Goal: Complete application form: Complete application form

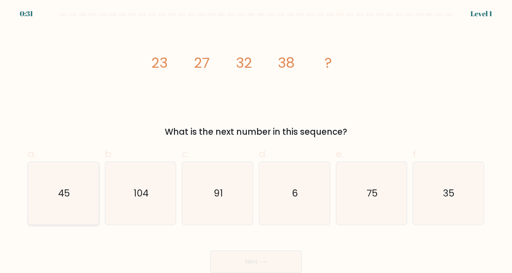
click at [60, 194] on text "45" at bounding box center [64, 192] width 12 height 13
click at [256, 141] on input "a. 45" at bounding box center [256, 138] width 0 height 5
radio input "true"
click at [270, 262] on button "Next" at bounding box center [256, 261] width 92 height 23
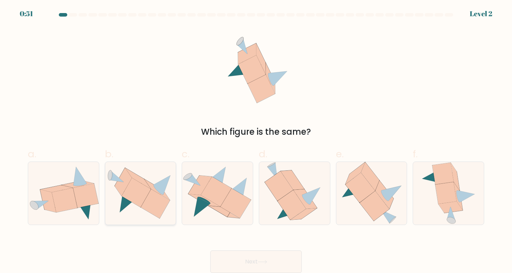
click at [161, 207] on icon at bounding box center [155, 203] width 29 height 29
click at [256, 141] on input "b." at bounding box center [256, 138] width 0 height 5
radio input "true"
click at [272, 258] on button "Next" at bounding box center [256, 261] width 92 height 23
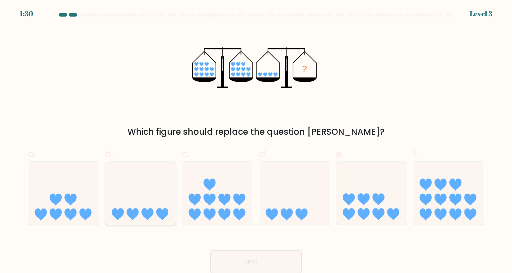
click at [114, 188] on icon at bounding box center [140, 192] width 71 height 58
click at [256, 141] on input "b." at bounding box center [256, 138] width 0 height 5
radio input "true"
click at [238, 258] on button "Next" at bounding box center [256, 261] width 92 height 23
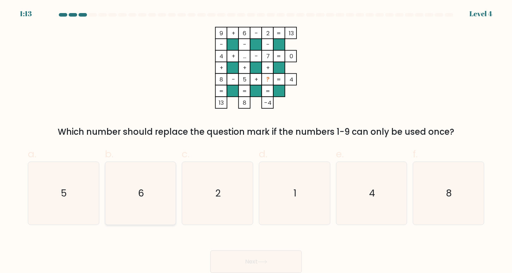
click at [137, 199] on icon "6" at bounding box center [140, 193] width 63 height 63
click at [256, 141] on input "b. 6" at bounding box center [256, 138] width 0 height 5
radio input "true"
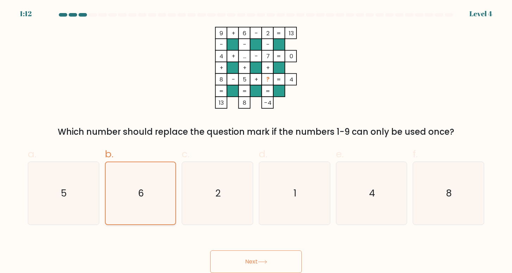
click at [137, 199] on icon "6" at bounding box center [141, 193] width 62 height 62
click at [256, 141] on input "b. 6" at bounding box center [256, 138] width 0 height 5
click at [429, 180] on icon "8" at bounding box center [448, 193] width 63 height 63
click at [256, 141] on input "f. 8" at bounding box center [256, 138] width 0 height 5
radio input "true"
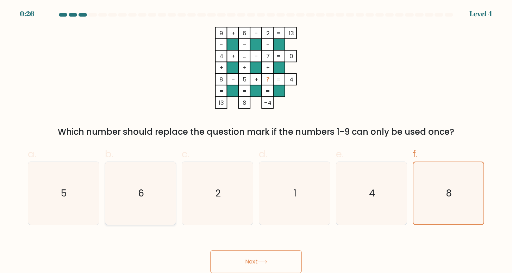
click at [162, 195] on icon "6" at bounding box center [140, 193] width 63 height 63
click at [256, 141] on input "b. 6" at bounding box center [256, 138] width 0 height 5
radio input "true"
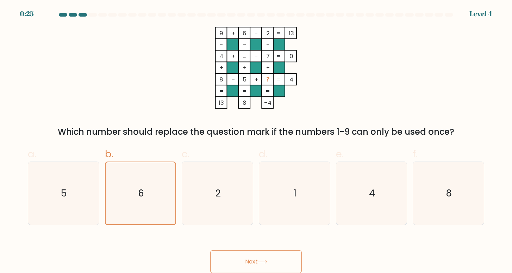
click at [233, 257] on button "Next" at bounding box center [256, 261] width 92 height 23
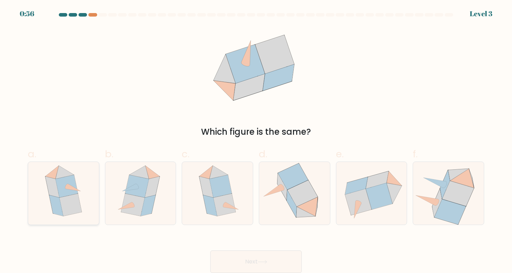
click at [74, 212] on icon at bounding box center [71, 204] width 22 height 23
click at [256, 141] on input "a." at bounding box center [256, 138] width 0 height 5
radio input "true"
click at [225, 254] on button "Next" at bounding box center [256, 261] width 92 height 23
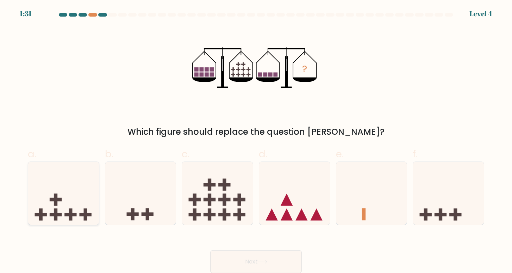
click at [80, 197] on icon at bounding box center [63, 192] width 71 height 58
click at [256, 141] on input "a." at bounding box center [256, 138] width 0 height 5
radio input "true"
click at [260, 256] on button "Next" at bounding box center [256, 261] width 92 height 23
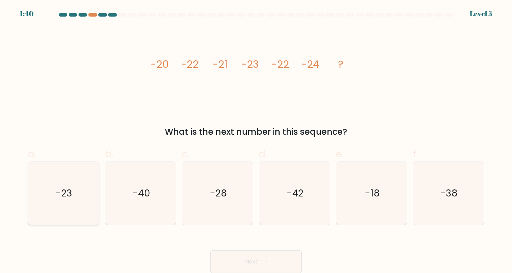
click at [77, 197] on icon "-23" at bounding box center [63, 193] width 63 height 63
click at [256, 141] on input "a. -23" at bounding box center [256, 138] width 0 height 5
radio input "true"
click at [239, 260] on button "Next" at bounding box center [256, 261] width 92 height 23
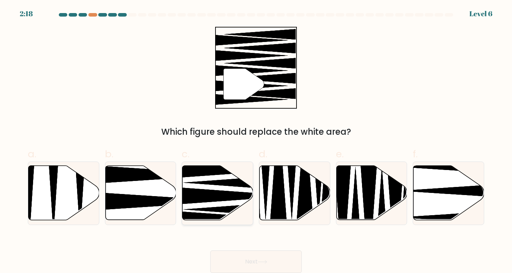
click at [221, 199] on icon at bounding box center [231, 196] width 127 height 18
click at [256, 141] on input "c." at bounding box center [256, 138] width 0 height 5
radio input "true"
click at [239, 262] on button "Next" at bounding box center [256, 261] width 92 height 23
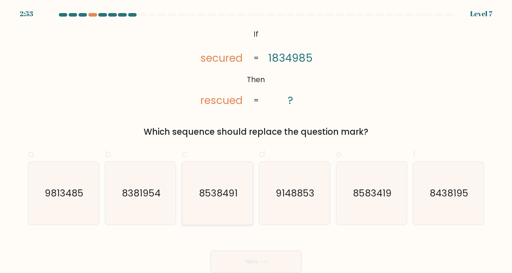
click at [228, 206] on icon "8538491" at bounding box center [217, 193] width 63 height 63
click at [256, 141] on input "c. 8538491" at bounding box center [256, 138] width 0 height 5
radio input "true"
click at [243, 264] on button "Next" at bounding box center [256, 261] width 92 height 23
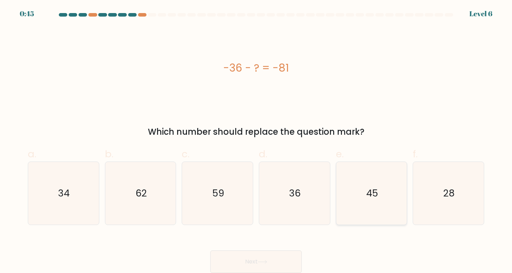
click at [357, 180] on icon "45" at bounding box center [371, 193] width 63 height 63
click at [256, 141] on input "e. 45" at bounding box center [256, 138] width 0 height 5
radio input "true"
click at [271, 256] on button "Next" at bounding box center [256, 261] width 92 height 23
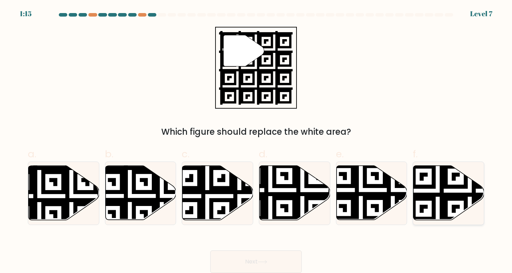
click at [457, 185] on icon at bounding box center [470, 223] width 128 height 128
click at [256, 141] on input "f." at bounding box center [256, 138] width 0 height 5
radio input "true"
click at [275, 257] on button "Next" at bounding box center [256, 261] width 92 height 23
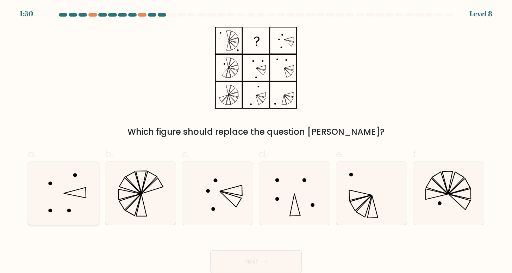
click at [91, 213] on icon at bounding box center [63, 193] width 63 height 63
click at [256, 141] on input "a." at bounding box center [256, 138] width 0 height 5
radio input "true"
click at [245, 261] on button "Next" at bounding box center [256, 261] width 92 height 23
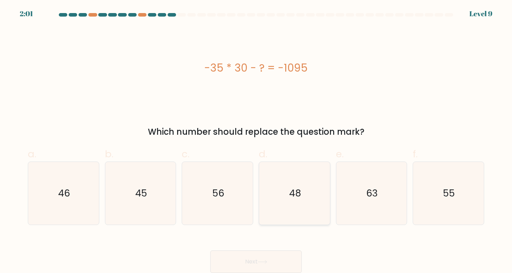
click at [297, 214] on icon "48" at bounding box center [294, 193] width 63 height 63
click at [256, 141] on input "d. 48" at bounding box center [256, 138] width 0 height 5
radio input "true"
click at [261, 255] on button "Next" at bounding box center [256, 261] width 92 height 23
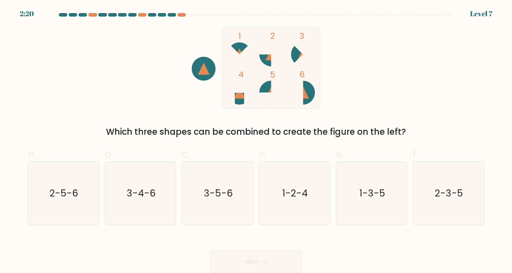
drag, startPoint x: 65, startPoint y: 216, endPoint x: 190, endPoint y: 262, distance: 133.3
click at [65, 216] on icon "2-5-6" at bounding box center [63, 193] width 63 height 63
click at [256, 141] on input "a. 2-5-6" at bounding box center [256, 138] width 0 height 5
radio input "true"
click at [246, 262] on button "Next" at bounding box center [256, 261] width 92 height 23
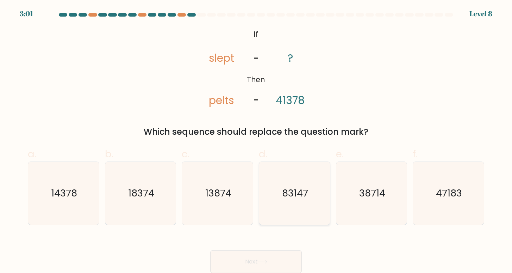
click at [280, 190] on icon "83147" at bounding box center [294, 193] width 63 height 63
click at [256, 141] on input "d. 83147" at bounding box center [256, 138] width 0 height 5
radio input "true"
click at [274, 261] on button "Next" at bounding box center [256, 261] width 92 height 23
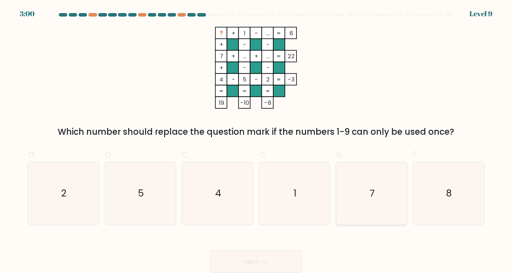
click at [377, 190] on icon "7" at bounding box center [371, 193] width 63 height 63
click at [256, 141] on input "e. 7" at bounding box center [256, 138] width 0 height 5
radio input "true"
click at [148, 192] on icon "5" at bounding box center [140, 193] width 63 height 63
click at [256, 141] on input "b. 5" at bounding box center [256, 138] width 0 height 5
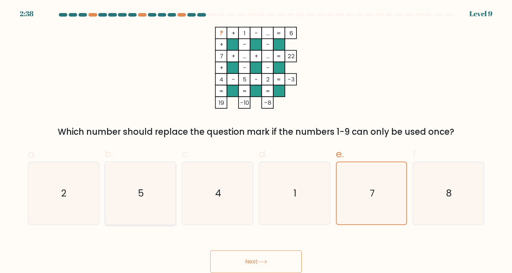
radio input "true"
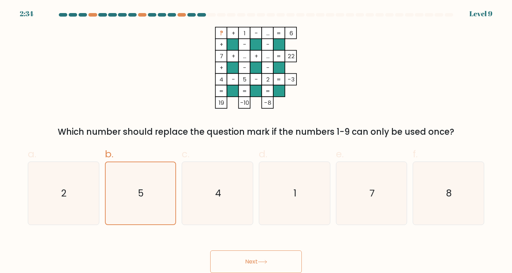
click at [246, 258] on button "Next" at bounding box center [256, 261] width 92 height 23
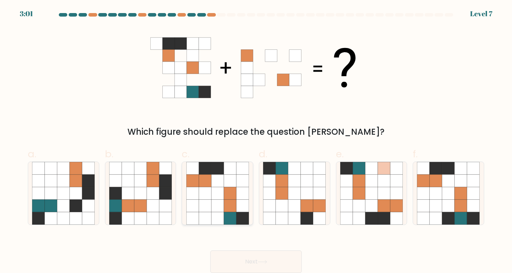
click at [233, 191] on icon at bounding box center [230, 193] width 13 height 13
click at [256, 141] on input "c." at bounding box center [256, 138] width 0 height 5
radio input "true"
click at [264, 262] on icon at bounding box center [263, 262] width 10 height 4
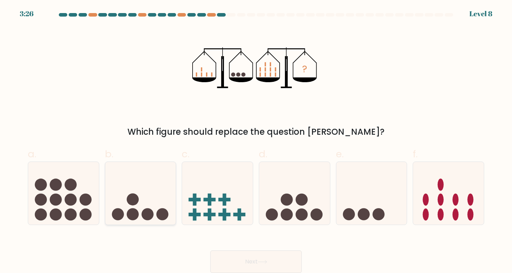
click at [124, 194] on icon at bounding box center [140, 192] width 71 height 58
click at [256, 141] on input "b." at bounding box center [256, 138] width 0 height 5
radio input "true"
click at [241, 255] on button "Next" at bounding box center [256, 261] width 92 height 23
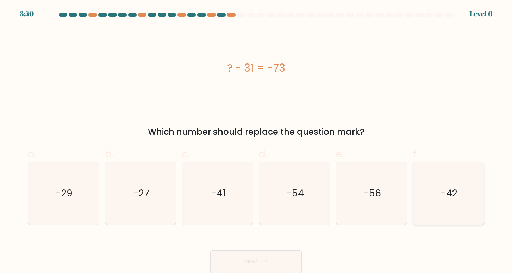
click at [448, 187] on text "-42" at bounding box center [449, 192] width 17 height 13
click at [256, 141] on input "f. -42" at bounding box center [256, 138] width 0 height 5
radio input "true"
click at [262, 256] on button "Next" at bounding box center [256, 261] width 92 height 23
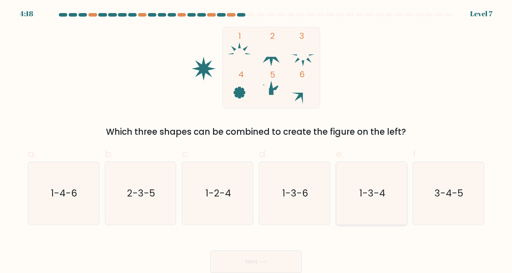
click at [368, 185] on icon "1-3-4" at bounding box center [371, 193] width 63 height 63
click at [256, 141] on input "e. 1-3-4" at bounding box center [256, 138] width 0 height 5
radio input "true"
click at [273, 261] on button "Next" at bounding box center [256, 261] width 92 height 23
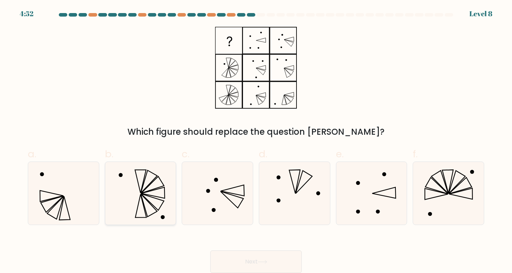
click at [165, 194] on icon at bounding box center [153, 192] width 24 height 11
click at [256, 141] on input "b." at bounding box center [256, 138] width 0 height 5
radio input "true"
click at [246, 254] on button "Next" at bounding box center [256, 261] width 92 height 23
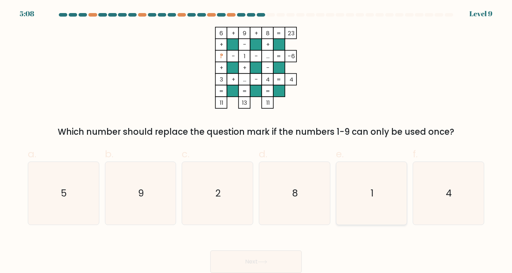
click at [373, 182] on icon "1" at bounding box center [371, 193] width 63 height 63
click at [256, 141] on input "e. 1" at bounding box center [256, 138] width 0 height 5
radio input "true"
click at [282, 262] on button "Next" at bounding box center [256, 261] width 92 height 23
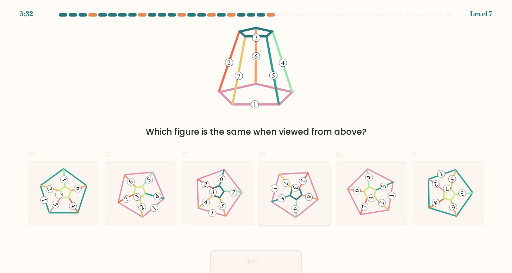
click at [288, 185] on 664 at bounding box center [285, 182] width 9 height 9
click at [256, 141] on input "d." at bounding box center [256, 138] width 0 height 5
radio input "true"
click at [271, 253] on button "Next" at bounding box center [256, 261] width 92 height 23
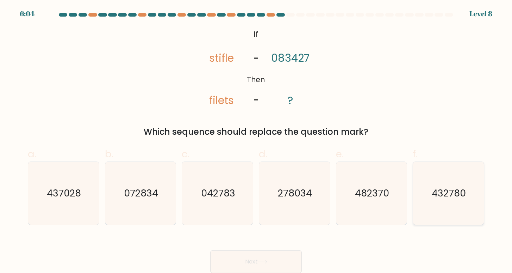
click at [448, 197] on text "432780" at bounding box center [449, 192] width 34 height 13
click at [256, 141] on input "f. 432780" at bounding box center [256, 138] width 0 height 5
radio input "true"
click at [363, 202] on icon "482370" at bounding box center [371, 193] width 63 height 63
click at [256, 141] on input "e. 482370" at bounding box center [256, 138] width 0 height 5
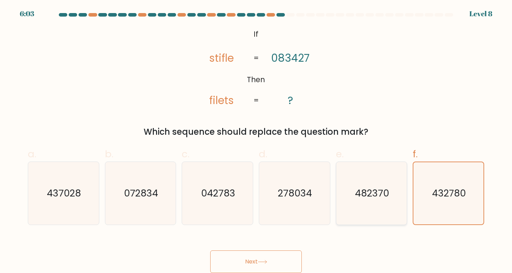
radio input "true"
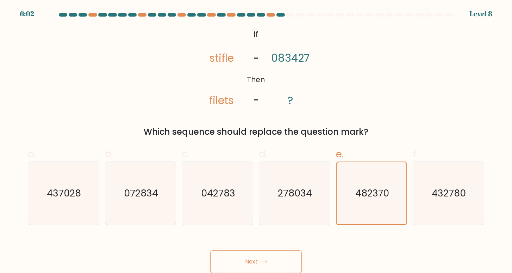
click at [281, 262] on button "Next" at bounding box center [256, 261] width 92 height 23
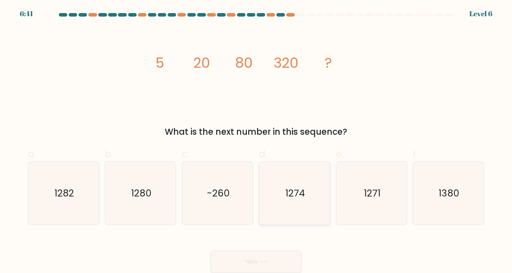
click at [290, 191] on text "1274" at bounding box center [295, 192] width 20 height 13
click at [256, 141] on input "d. 1274" at bounding box center [256, 138] width 0 height 5
radio input "true"
click at [285, 264] on button "Next" at bounding box center [256, 261] width 92 height 23
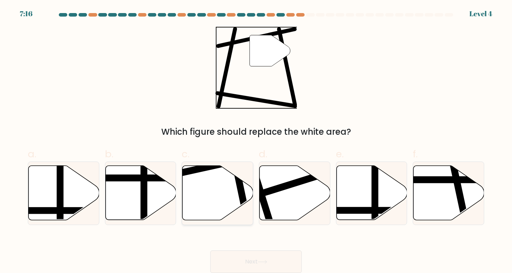
click at [232, 192] on icon at bounding box center [217, 193] width 71 height 54
click at [256, 141] on input "c." at bounding box center [256, 138] width 0 height 5
radio input "true"
click at [257, 260] on button "Next" at bounding box center [256, 261] width 92 height 23
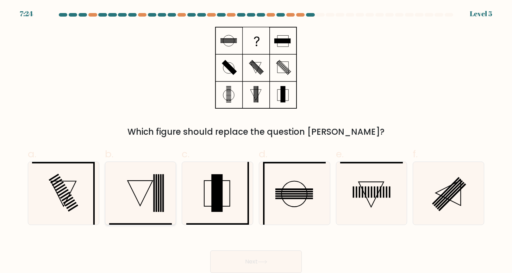
click at [165, 217] on icon at bounding box center [140, 193] width 63 height 63
click at [256, 141] on input "b." at bounding box center [256, 138] width 0 height 5
radio input "true"
click at [277, 257] on button "Next" at bounding box center [256, 261] width 92 height 23
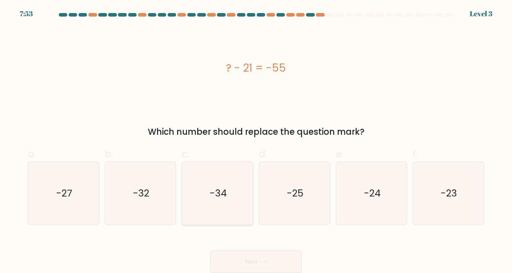
click at [230, 207] on icon "-34" at bounding box center [217, 193] width 63 height 63
click at [256, 141] on input "c. -34" at bounding box center [256, 138] width 0 height 5
radio input "true"
click at [244, 257] on button "Next" at bounding box center [256, 261] width 92 height 23
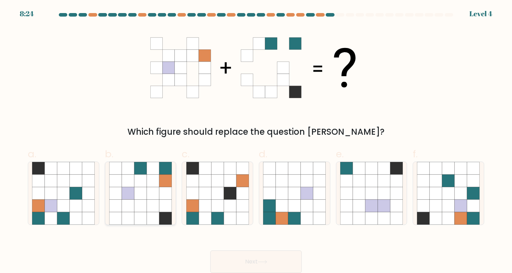
click at [165, 191] on icon at bounding box center [165, 193] width 13 height 13
click at [256, 141] on input "b." at bounding box center [256, 138] width 0 height 5
radio input "true"
click at [255, 258] on button "Next" at bounding box center [256, 261] width 92 height 23
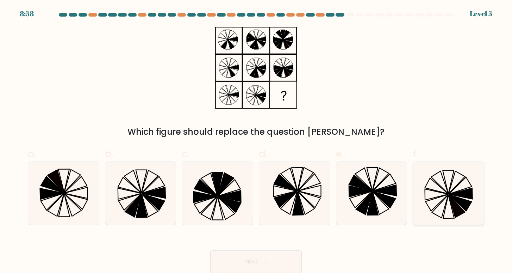
click at [440, 188] on icon at bounding box center [448, 193] width 63 height 63
click at [256, 141] on input "f." at bounding box center [256, 138] width 0 height 5
radio input "true"
click at [275, 259] on button "Next" at bounding box center [256, 261] width 92 height 23
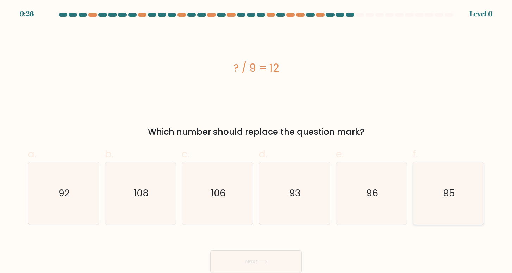
click at [436, 193] on icon "95" at bounding box center [448, 193] width 63 height 63
click at [256, 141] on input "f. 95" at bounding box center [256, 138] width 0 height 5
radio input "true"
click at [288, 256] on button "Next" at bounding box center [256, 261] width 92 height 23
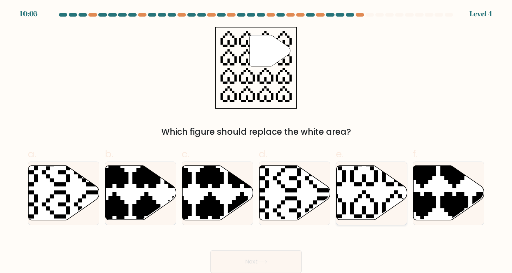
click at [366, 195] on icon at bounding box center [348, 220] width 124 height 124
click at [256, 141] on input "e." at bounding box center [256, 138] width 0 height 5
radio input "true"
click at [273, 263] on button "Next" at bounding box center [256, 261] width 92 height 23
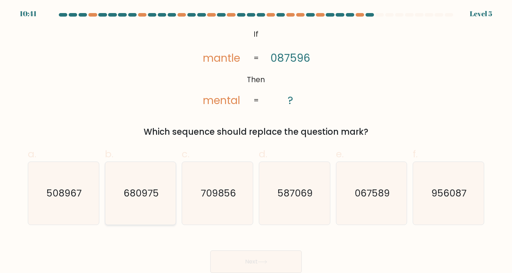
click at [135, 208] on icon "680975" at bounding box center [140, 193] width 63 height 63
click at [256, 141] on input "b. 680975" at bounding box center [256, 138] width 0 height 5
radio input "true"
click at [233, 256] on button "Next" at bounding box center [256, 261] width 92 height 23
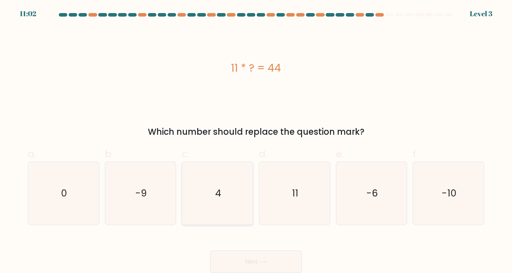
click at [217, 203] on icon "4" at bounding box center [217, 193] width 63 height 63
click at [256, 141] on input "c. 4" at bounding box center [256, 138] width 0 height 5
radio input "true"
click at [246, 262] on button "Next" at bounding box center [256, 261] width 92 height 23
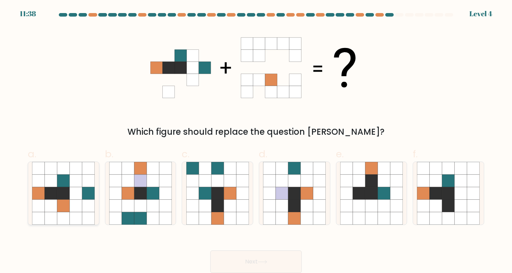
click at [82, 216] on icon at bounding box center [76, 218] width 13 height 13
click at [256, 141] on input "a." at bounding box center [256, 138] width 0 height 5
radio input "true"
click at [252, 256] on button "Next" at bounding box center [256, 261] width 92 height 23
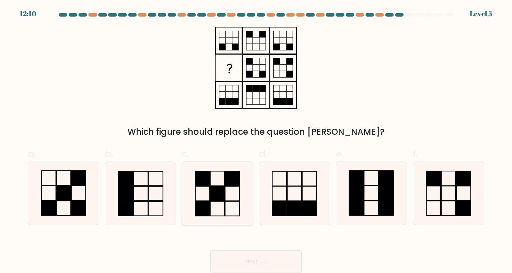
click at [236, 196] on icon at bounding box center [217, 193] width 63 height 63
click at [256, 141] on input "c." at bounding box center [256, 138] width 0 height 5
radio input "true"
click at [247, 262] on button "Next" at bounding box center [256, 261] width 92 height 23
